Goal: Transaction & Acquisition: Purchase product/service

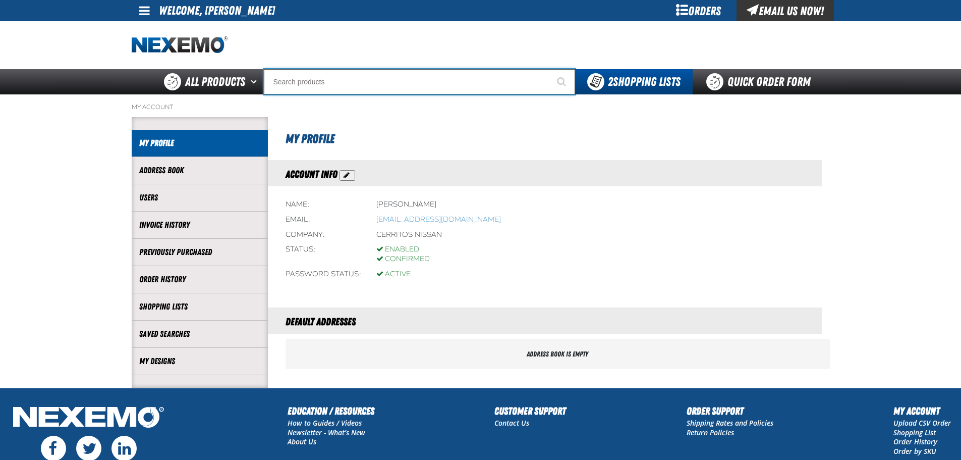
click at [345, 84] on input "Search" at bounding box center [419, 81] width 311 height 25
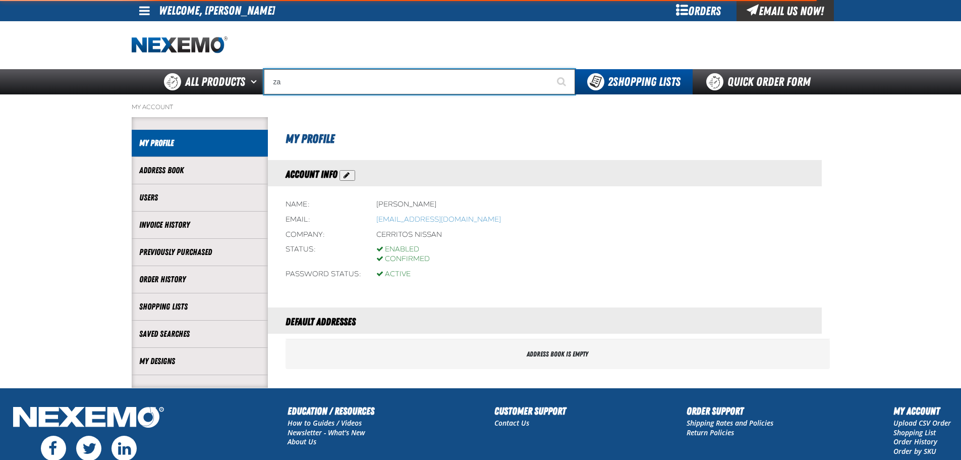
type input "zak"
type input "zak Products Customer Benefits Portfolio"
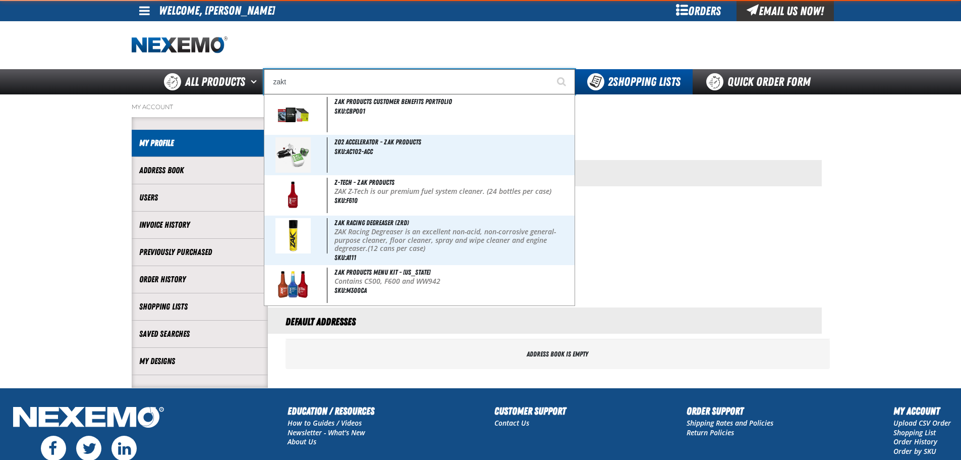
type input "zakte"
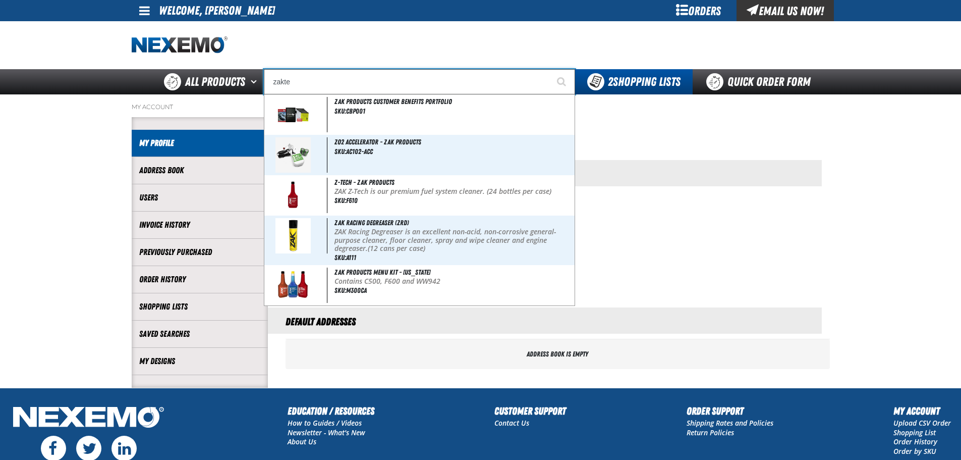
type input "zakteK Remittance Register (DOWNLOADABLE)"
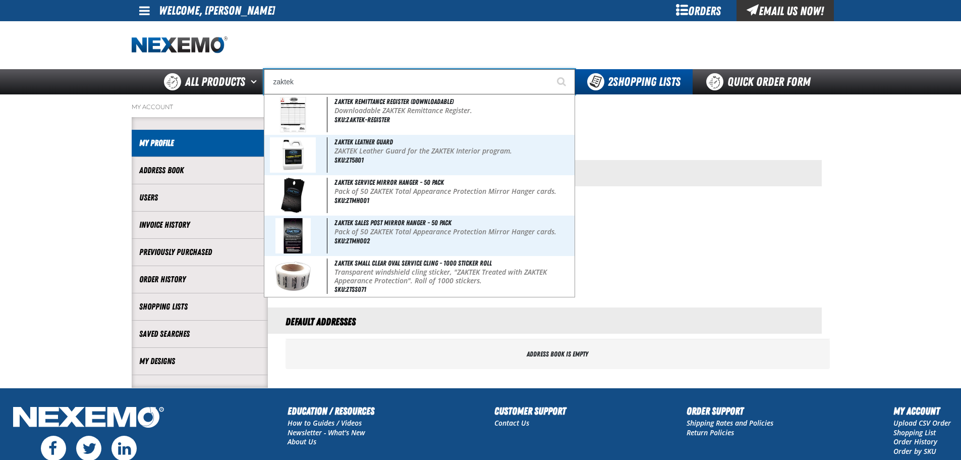
type input "zaktek"
click at [550, 69] on button "Start Searching" at bounding box center [562, 81] width 25 height 25
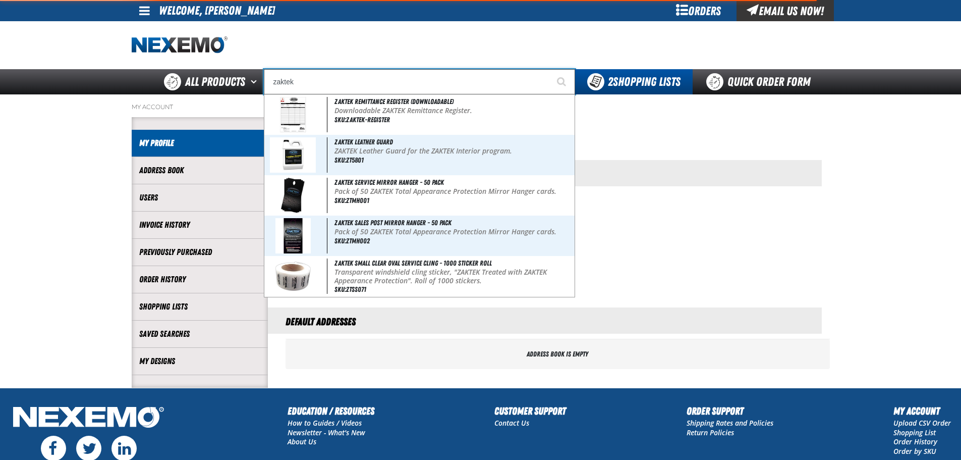
type input "zaktek Leather Guard"
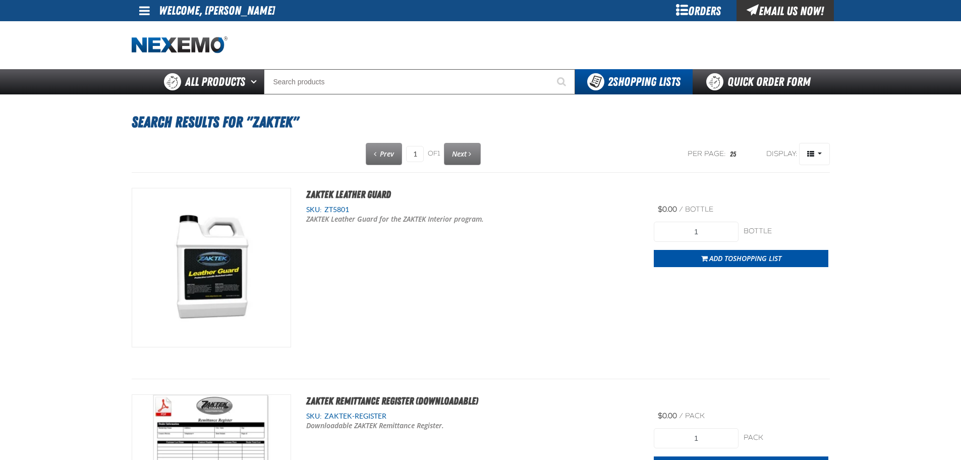
type input "4"
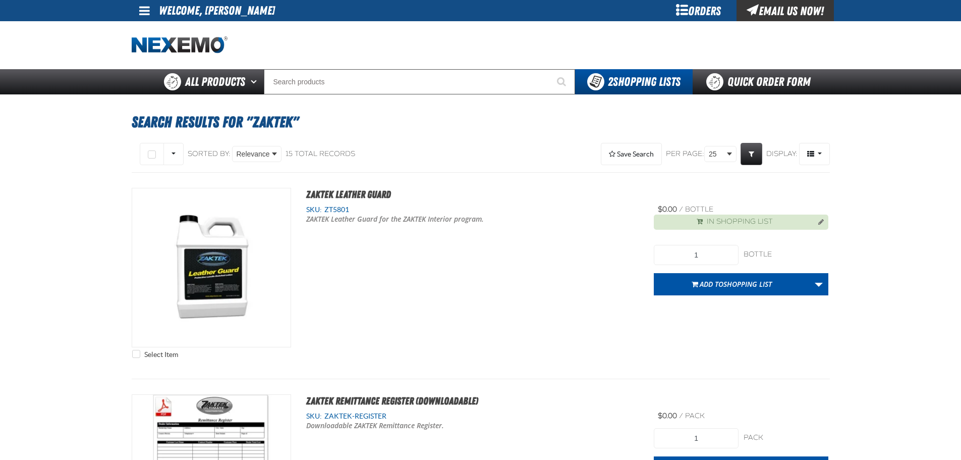
click at [743, 286] on span "Shopping List" at bounding box center [747, 284] width 48 height 10
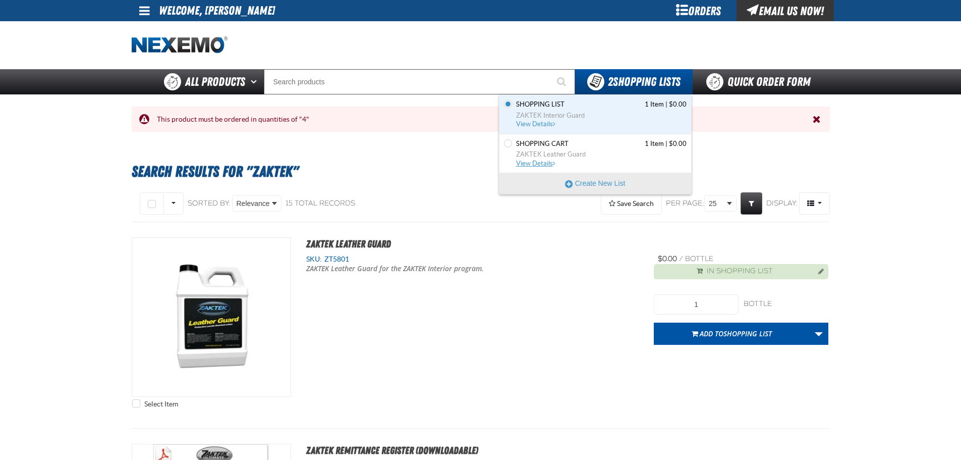
click at [543, 162] on span "View Details" at bounding box center [536, 163] width 41 height 8
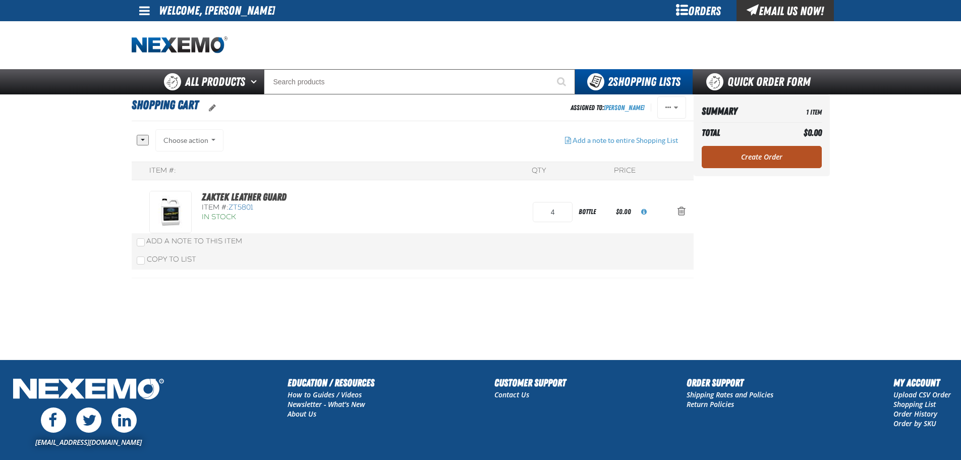
click at [765, 159] on link "Create Order" at bounding box center [762, 157] width 120 height 22
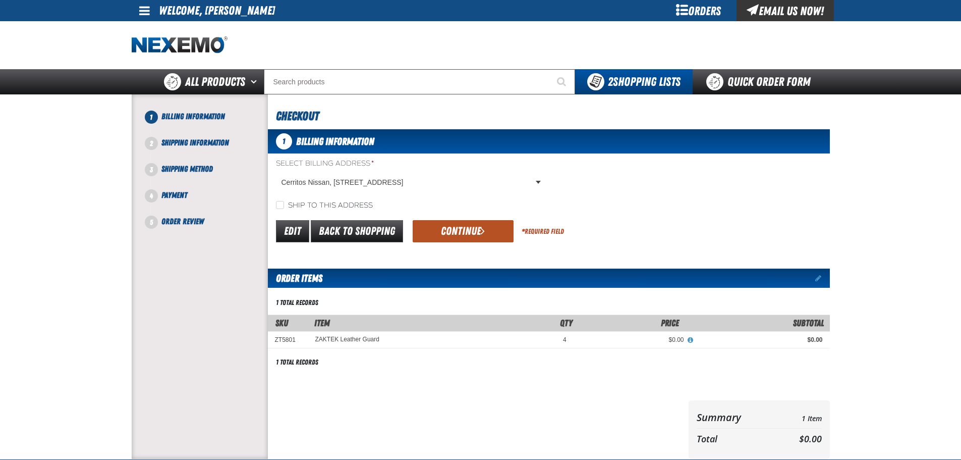
click at [446, 233] on button "Continue" at bounding box center [463, 231] width 101 height 22
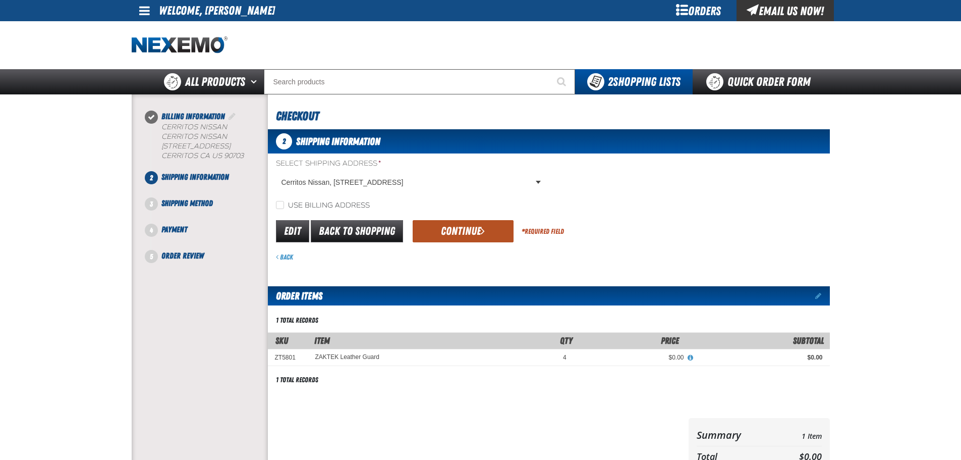
click at [461, 233] on button "Continue" at bounding box center [463, 231] width 101 height 22
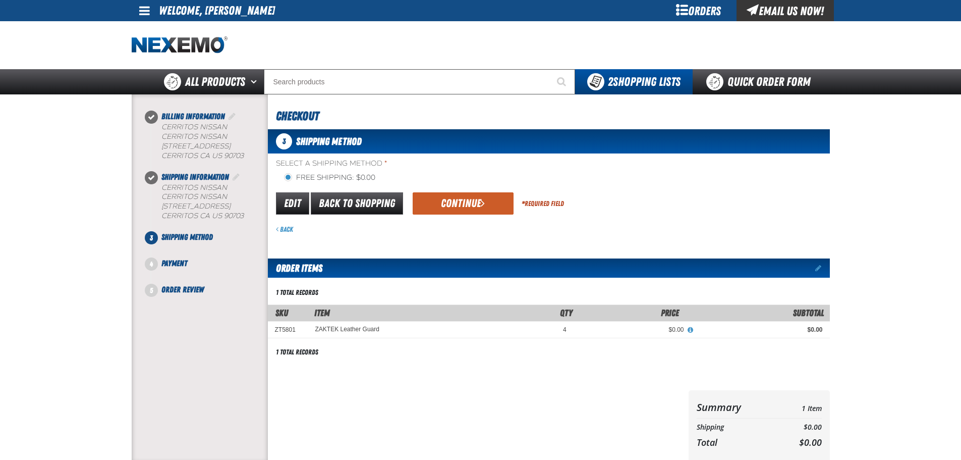
click at [466, 202] on button "Continue" at bounding box center [463, 203] width 101 height 22
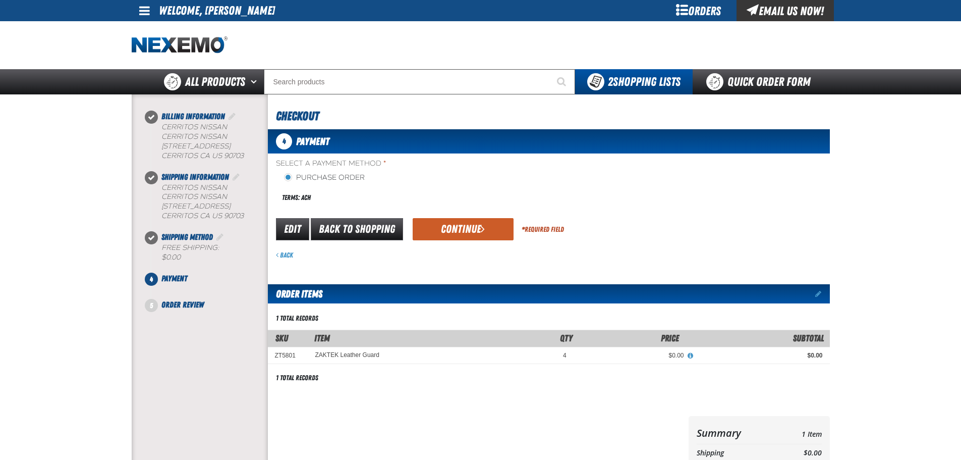
click at [332, 203] on div "Terms: ACH" at bounding box center [412, 198] width 273 height 22
click at [476, 227] on button "Continue" at bounding box center [463, 229] width 101 height 22
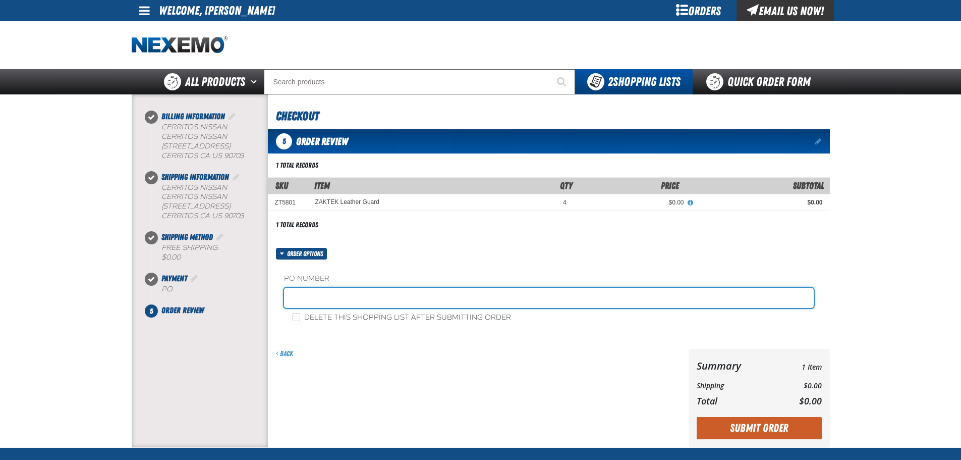
click at [347, 298] on input "text" at bounding box center [549, 298] width 530 height 20
type input "[PERSON_NAME]"
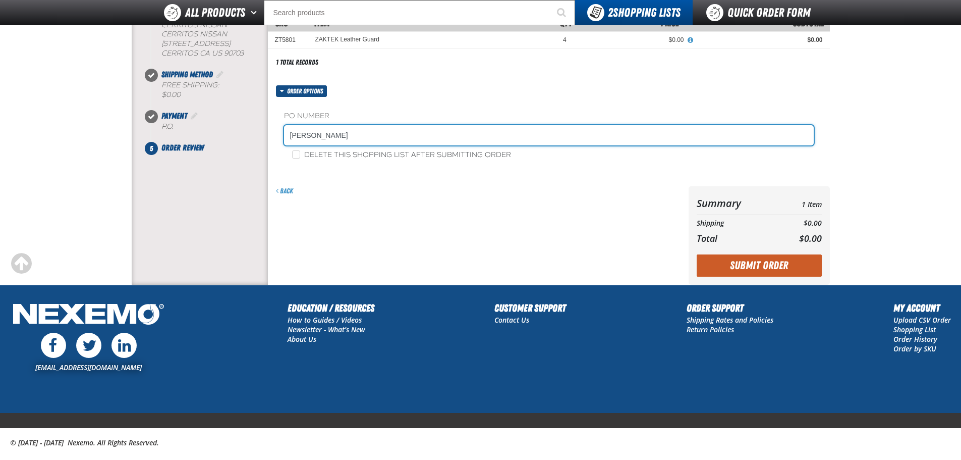
scroll to position [151, 0]
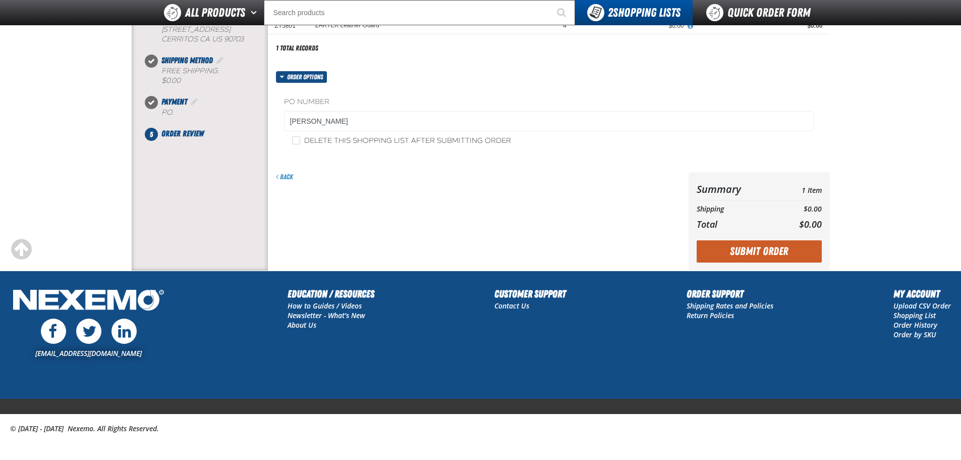
click at [768, 253] on button "Submit Order" at bounding box center [759, 251] width 125 height 22
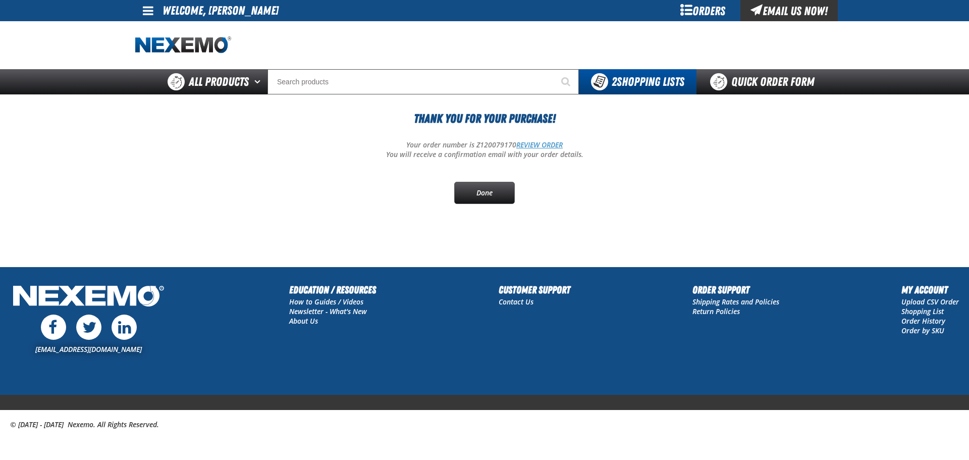
click at [542, 145] on link "REVIEW ORDER" at bounding box center [539, 145] width 46 height 10
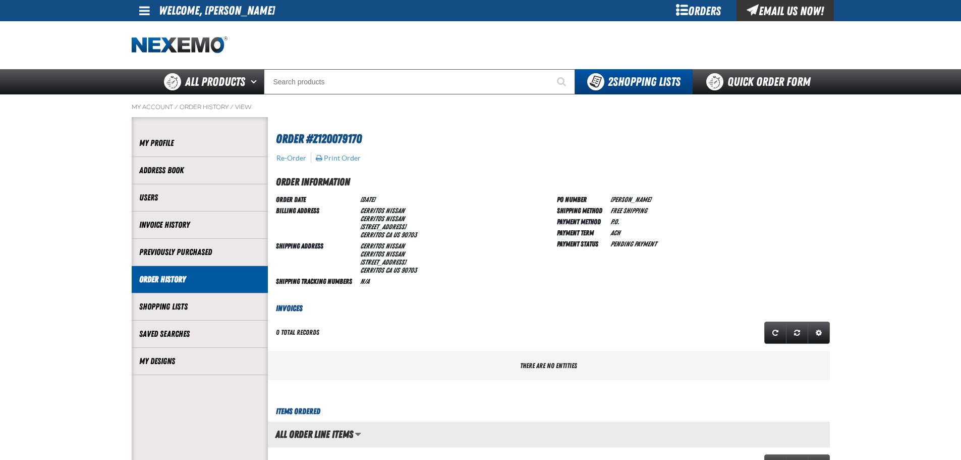
scroll to position [1, 1]
click at [347, 157] on button "Print Order" at bounding box center [338, 157] width 46 height 9
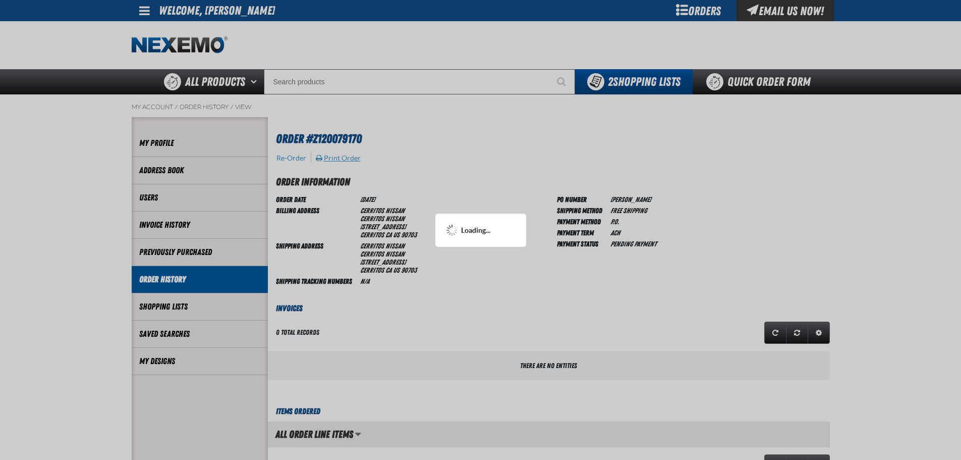
scroll to position [0, 0]
click at [710, 251] on div at bounding box center [480, 230] width 961 height 460
